Goal: Obtain resource: Download file/media

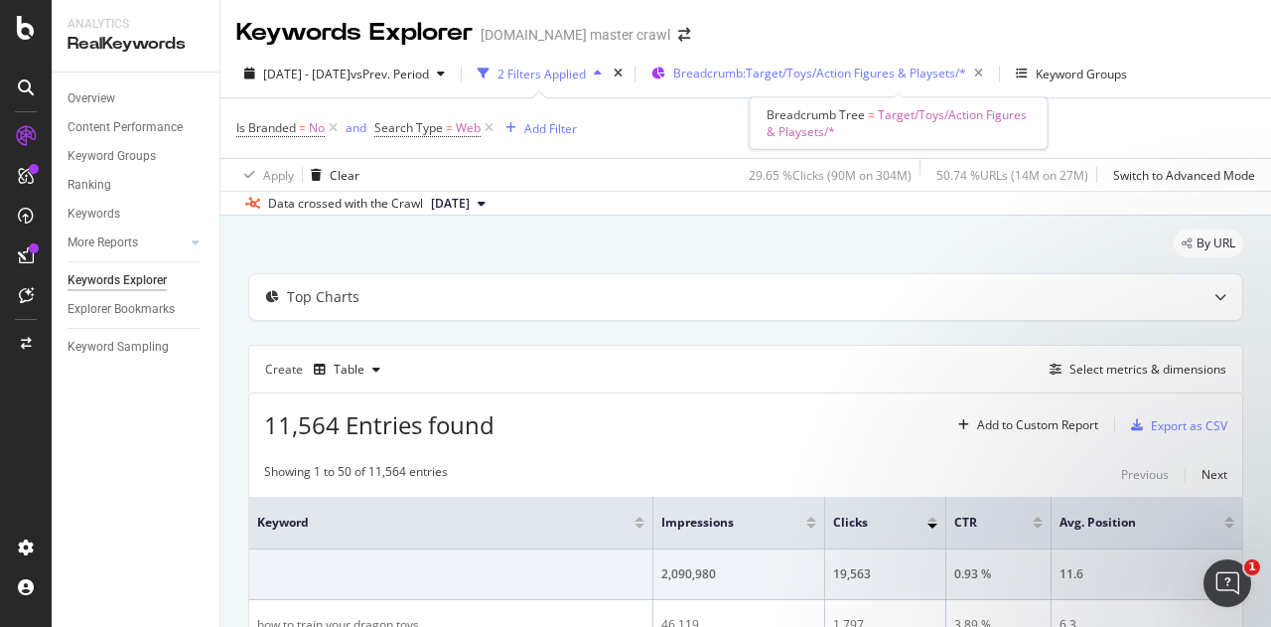
click at [849, 64] on div "Breadcrumb: Target/Toys/Action Figures & Playsets/*" at bounding box center [832, 74] width 318 height 28
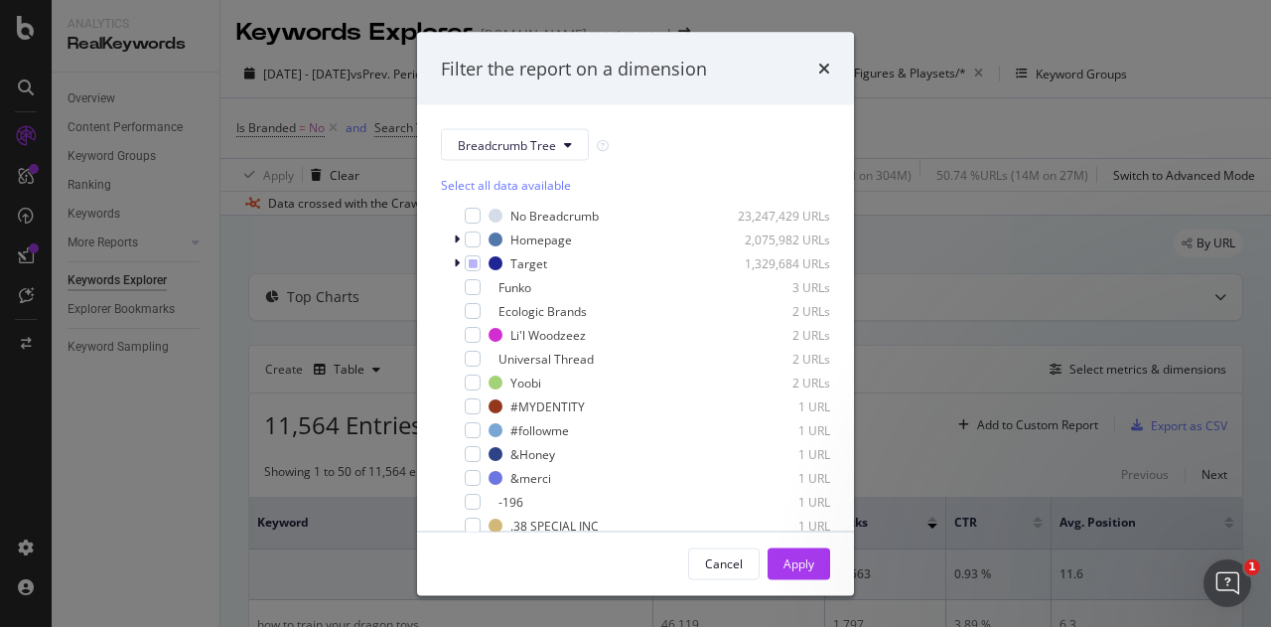
click at [991, 102] on div "Filter the report on a dimension Breadcrumb Tree Select all data available No B…" at bounding box center [635, 313] width 1271 height 627
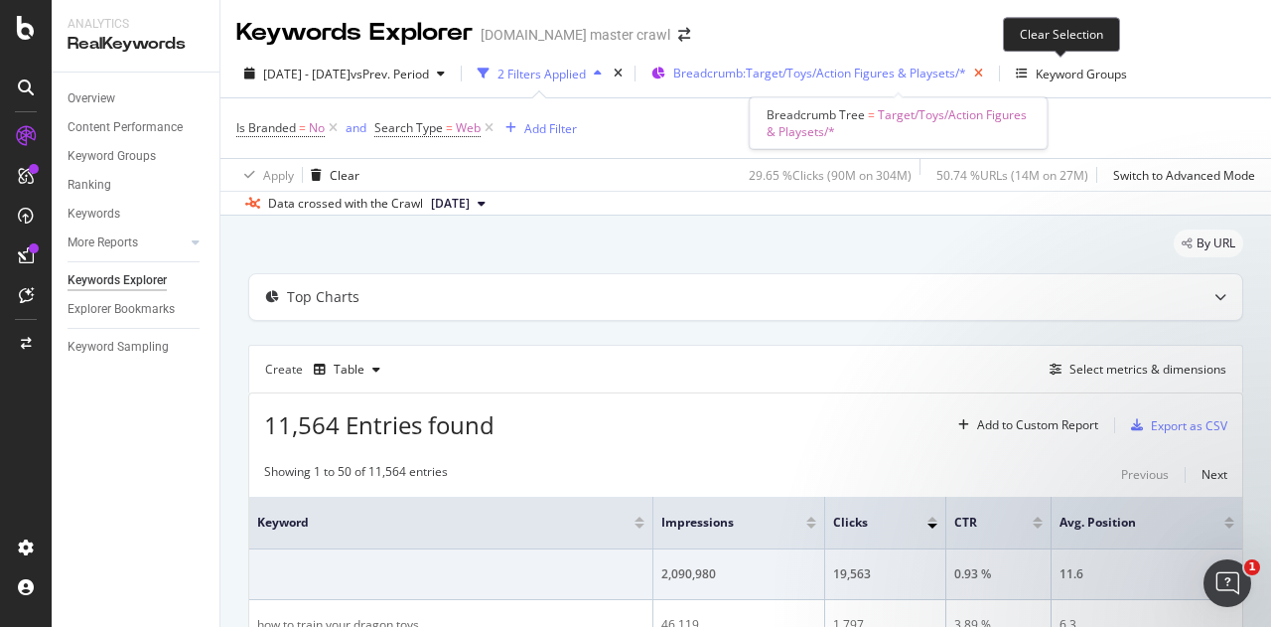
click at [991, 75] on icon "button" at bounding box center [978, 74] width 25 height 28
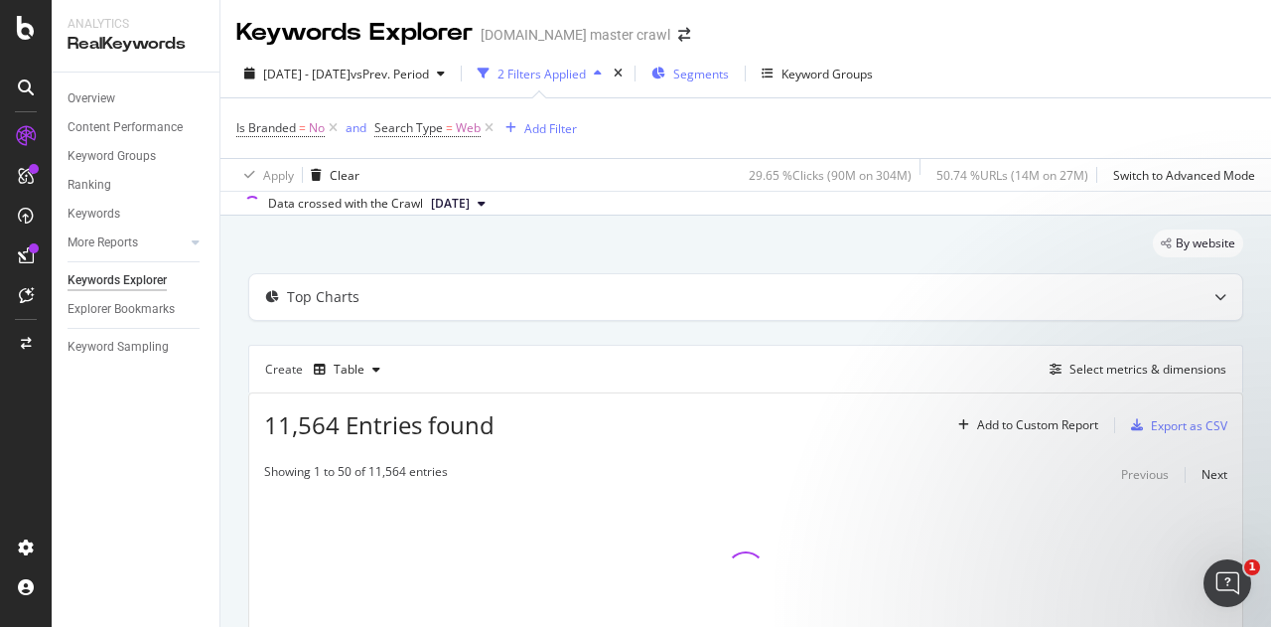
click at [729, 78] on span "Segments" at bounding box center [701, 74] width 56 height 17
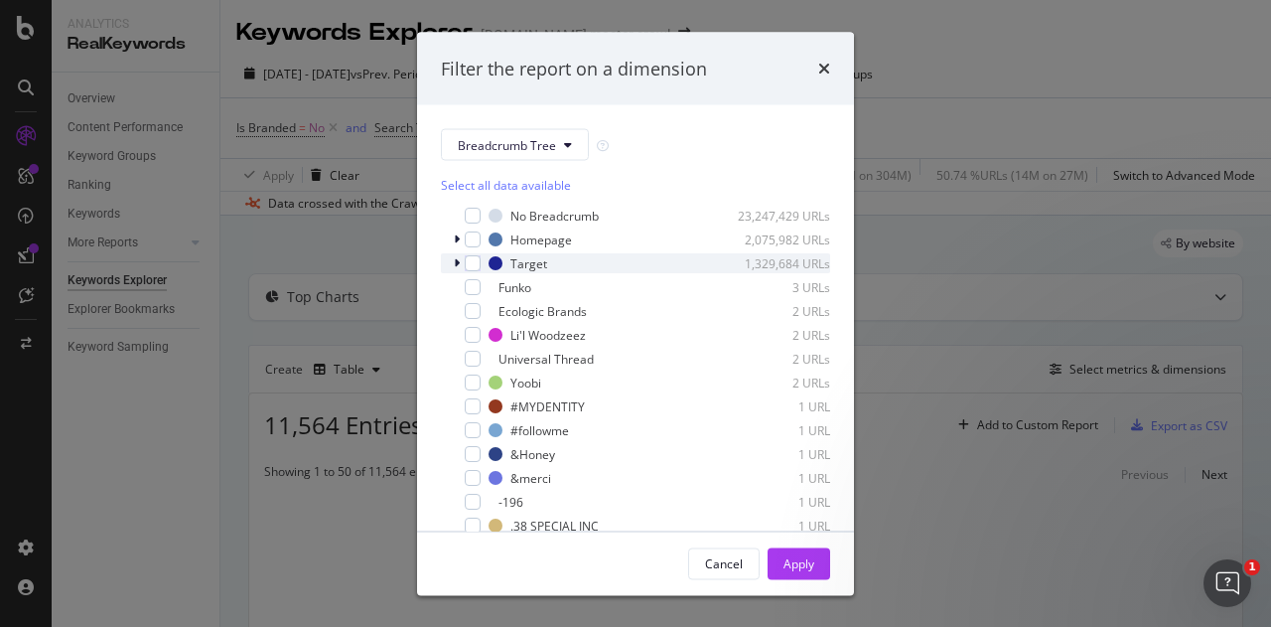
click at [459, 263] on icon "modal" at bounding box center [457, 263] width 6 height 12
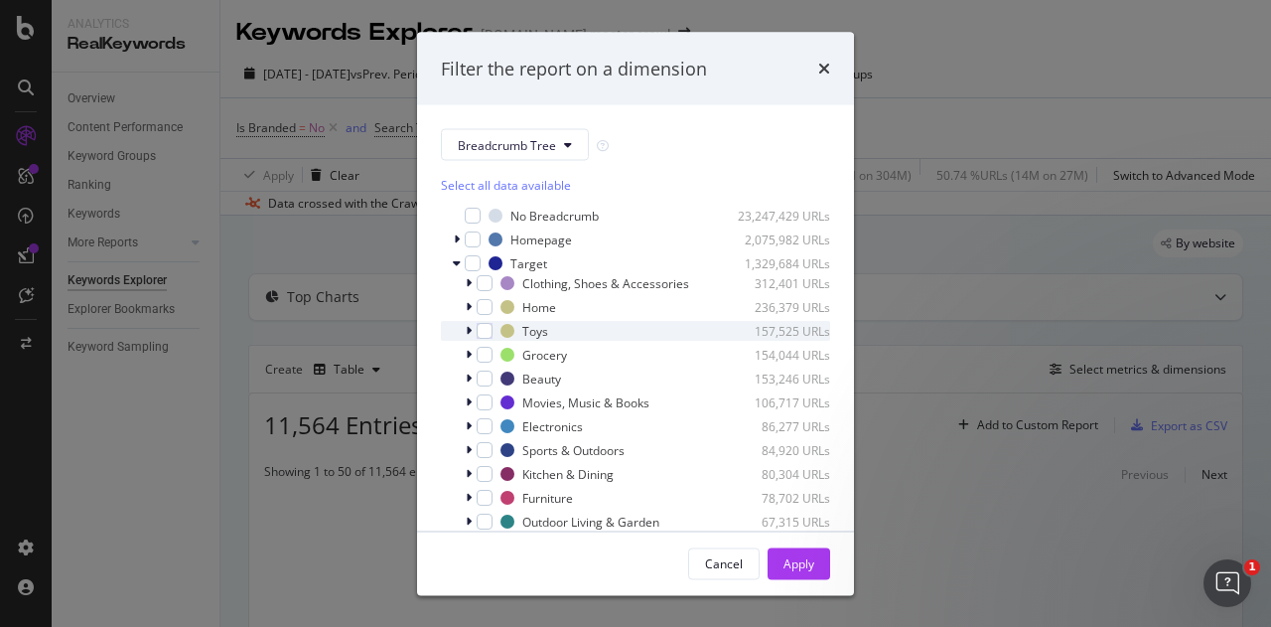
click at [473, 341] on div "modal" at bounding box center [471, 331] width 12 height 20
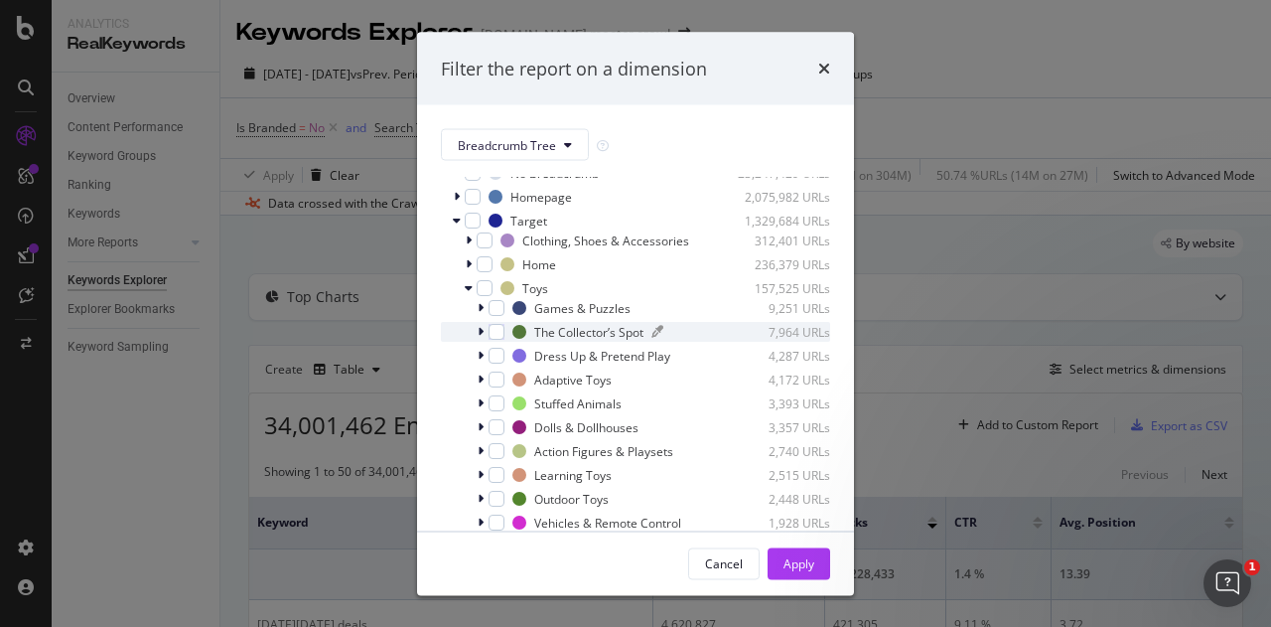
scroll to position [99, 0]
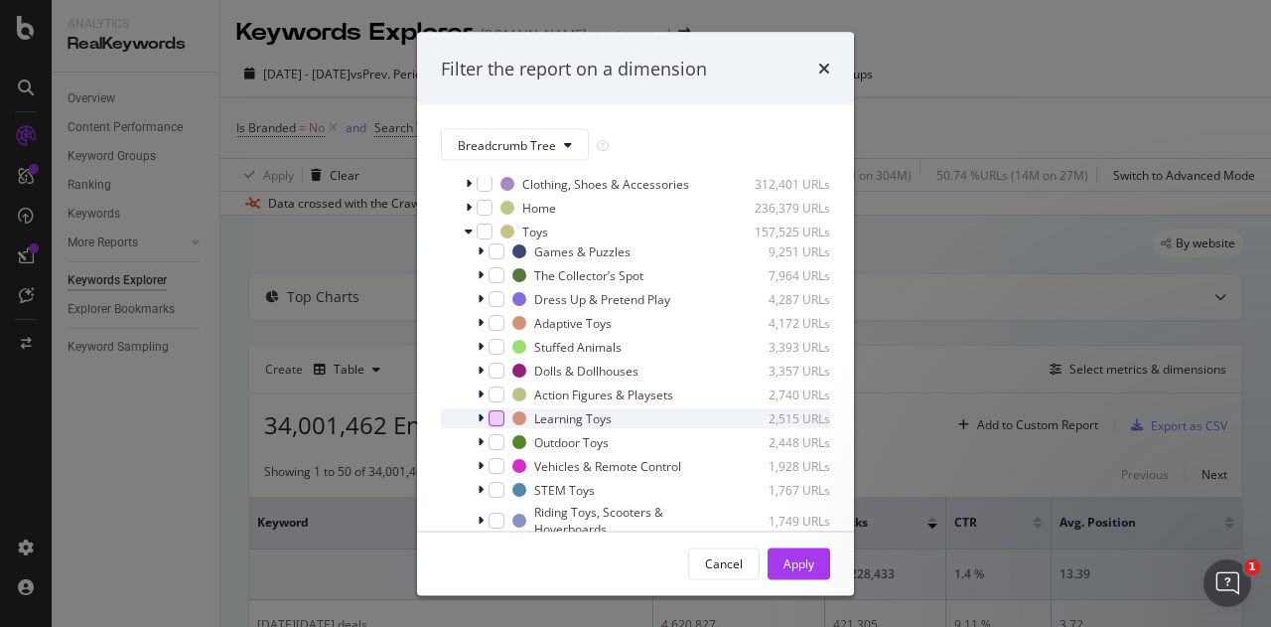
click at [497, 426] on div "modal" at bounding box center [497, 418] width 16 height 16
click at [811, 571] on div "Apply" at bounding box center [799, 562] width 31 height 17
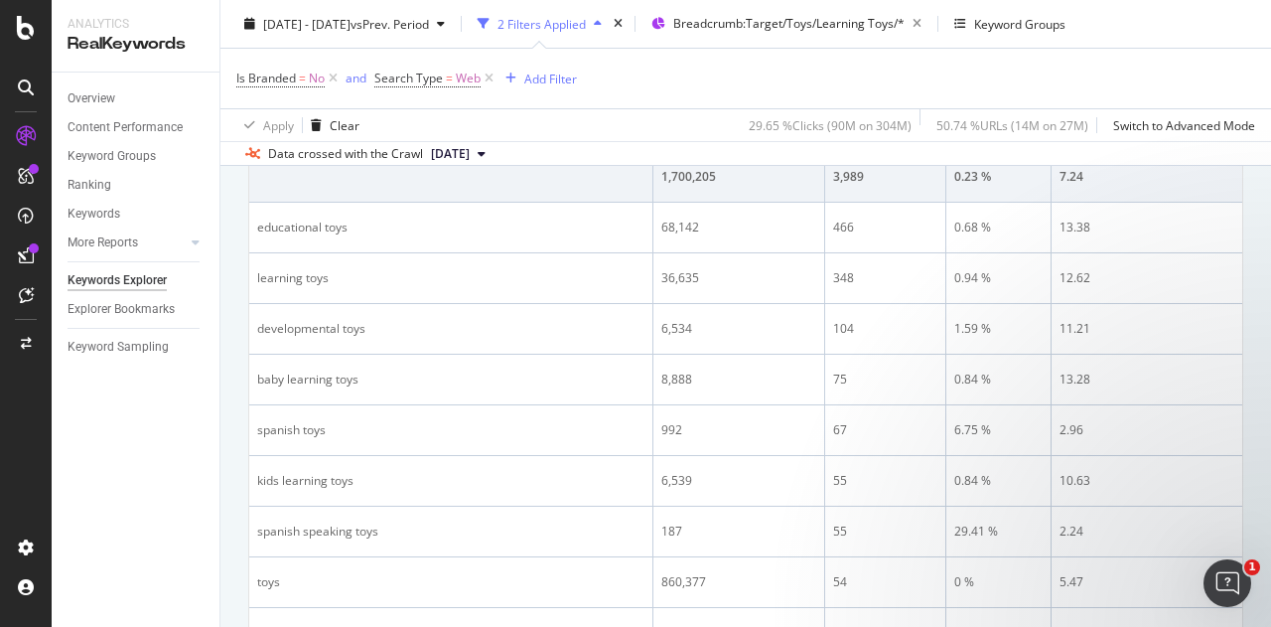
scroll to position [99, 0]
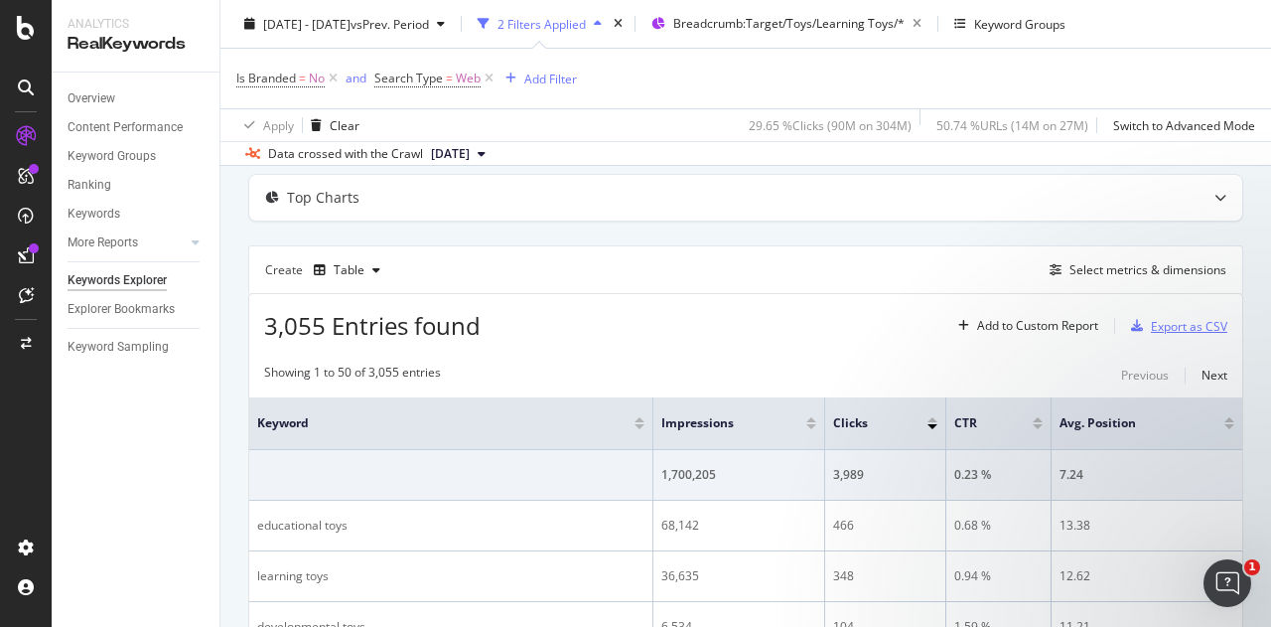
click at [1183, 330] on div "Export as CSV" at bounding box center [1189, 326] width 76 height 17
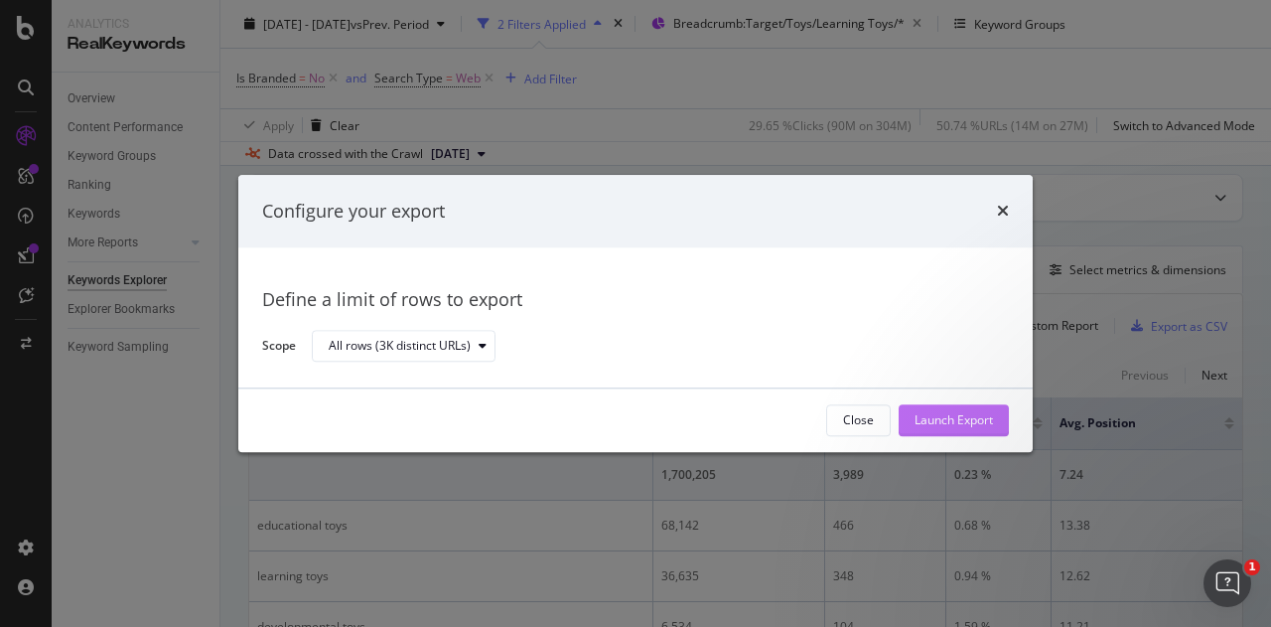
click at [950, 428] on div "Launch Export" at bounding box center [954, 420] width 78 height 17
